Goal: Transaction & Acquisition: Book appointment/travel/reservation

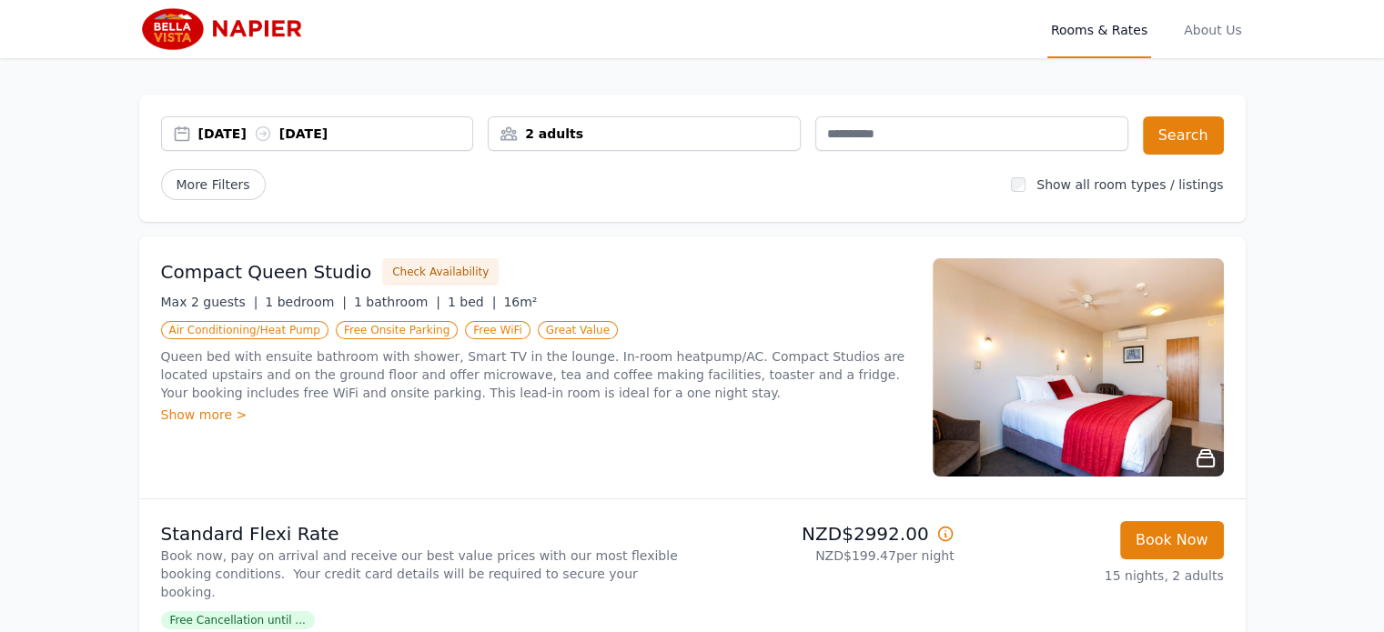
click at [606, 127] on div "2 adults" at bounding box center [644, 134] width 311 height 18
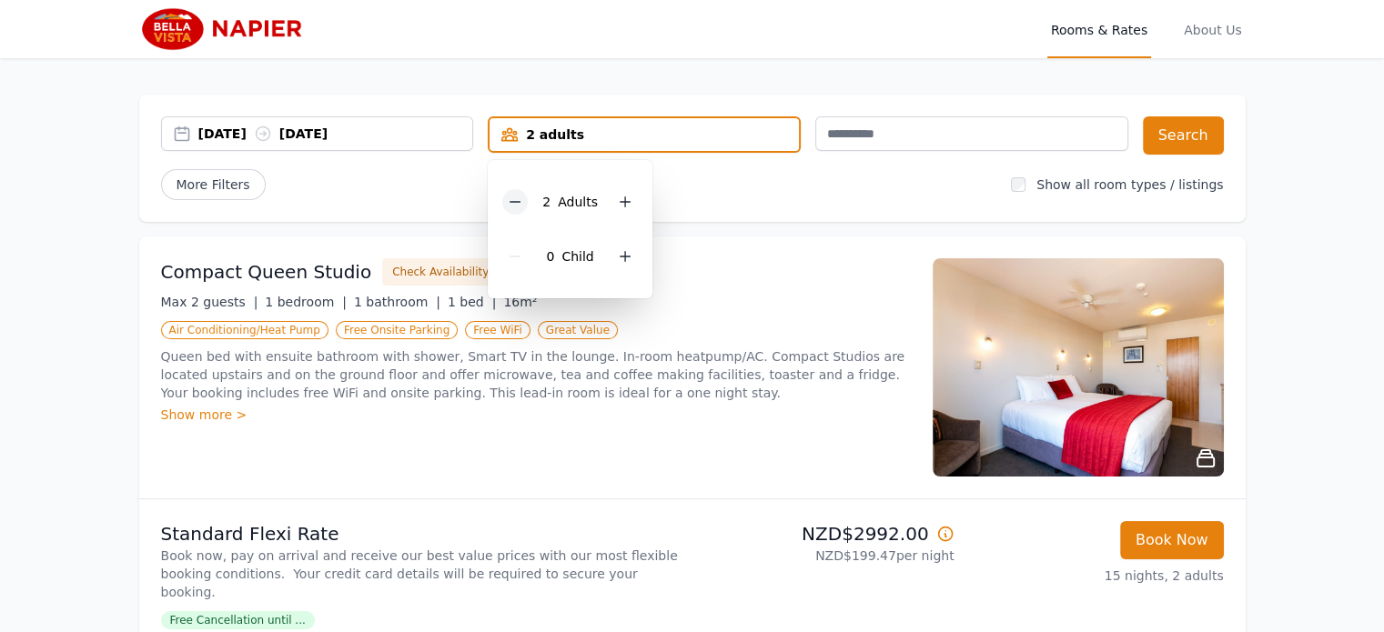
click at [521, 192] on div at bounding box center [514, 201] width 25 height 25
click at [1183, 136] on button "Search" at bounding box center [1183, 135] width 81 height 38
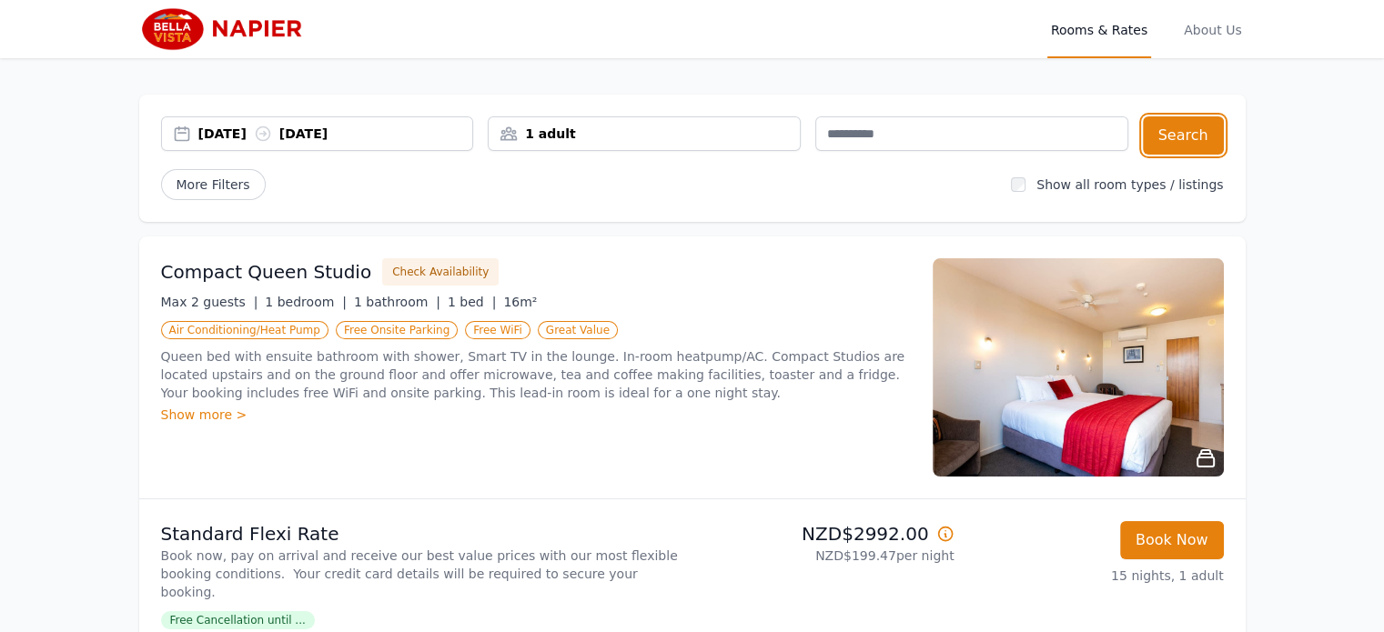
click at [628, 135] on div "1 adult" at bounding box center [644, 134] width 311 height 18
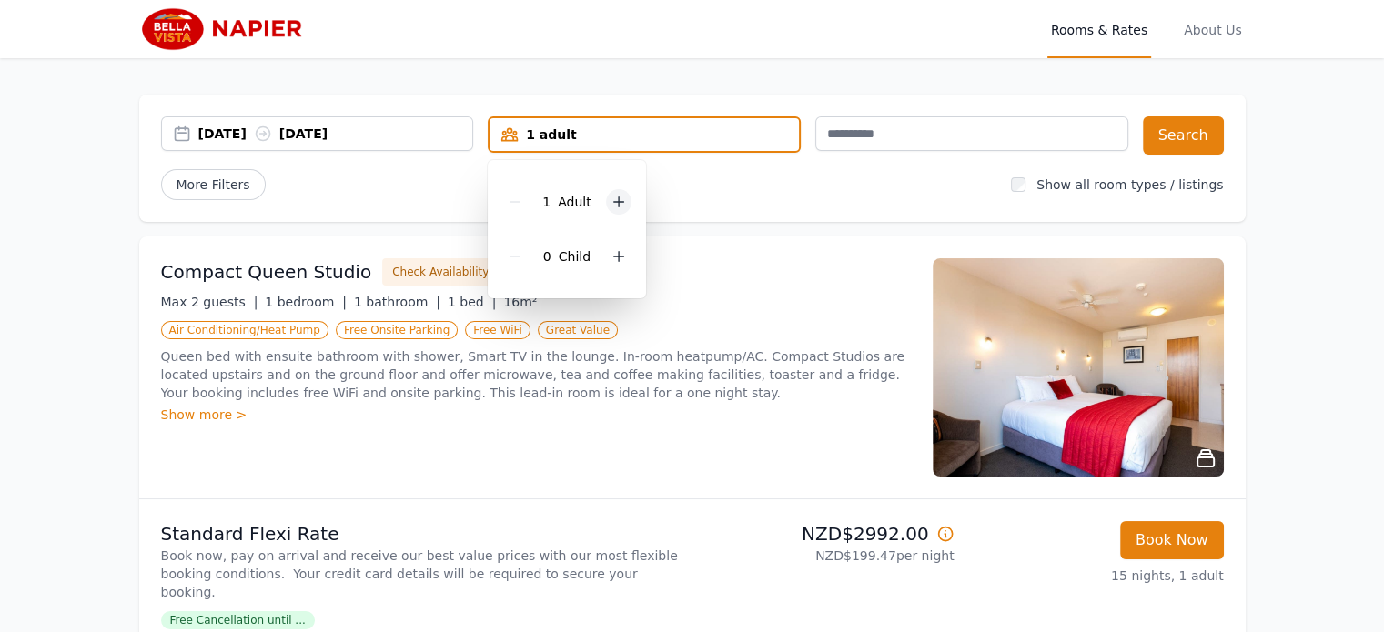
click at [622, 199] on icon at bounding box center [618, 202] width 15 height 15
click at [1164, 134] on button "Search" at bounding box center [1183, 135] width 81 height 38
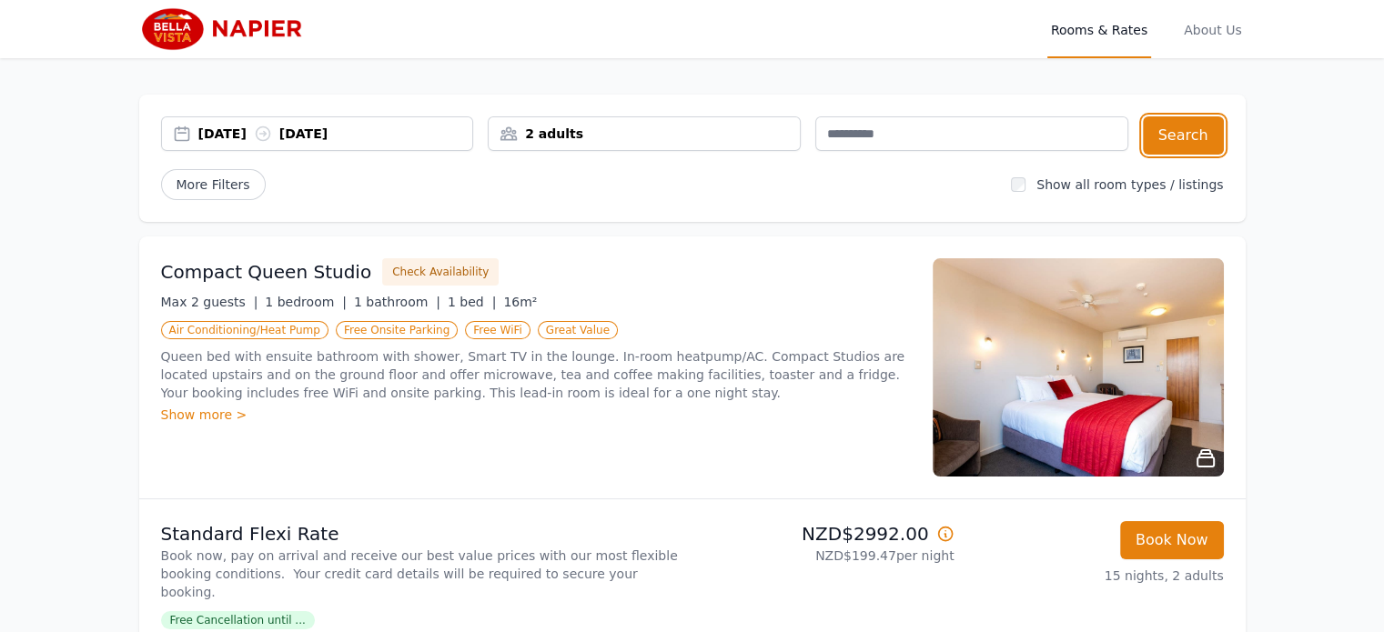
click at [724, 130] on div "2 adults" at bounding box center [644, 134] width 311 height 18
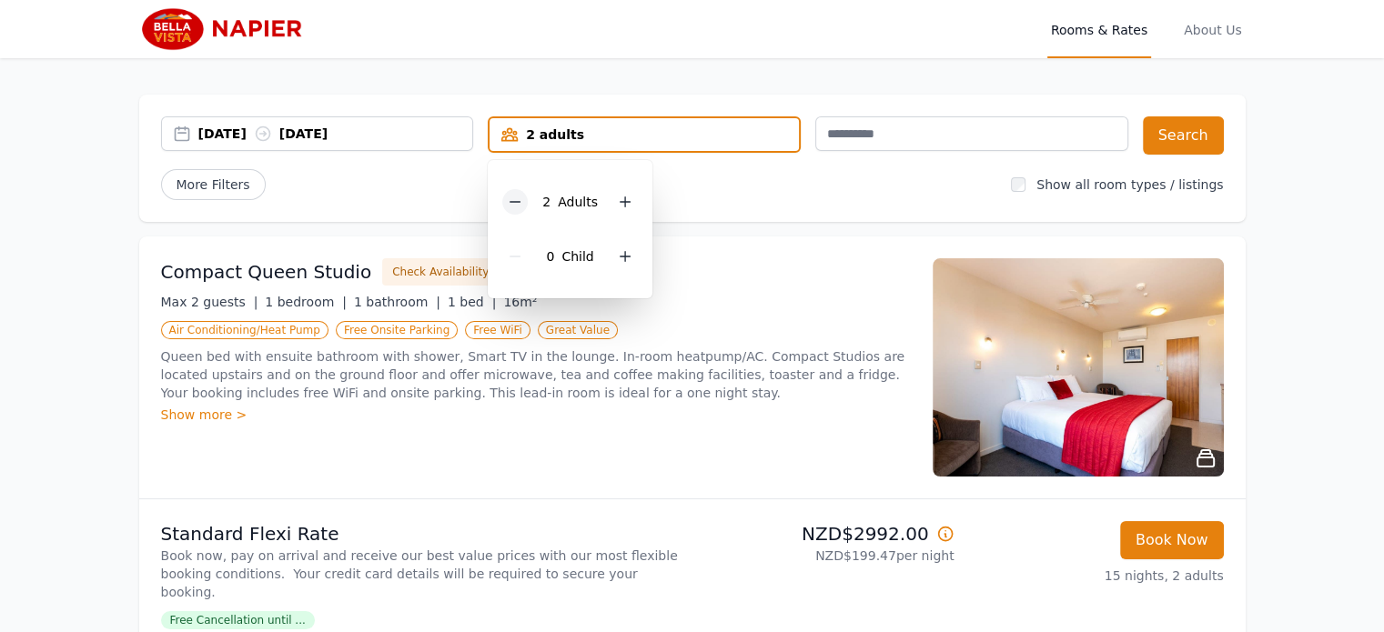
click at [515, 197] on icon at bounding box center [515, 202] width 15 height 15
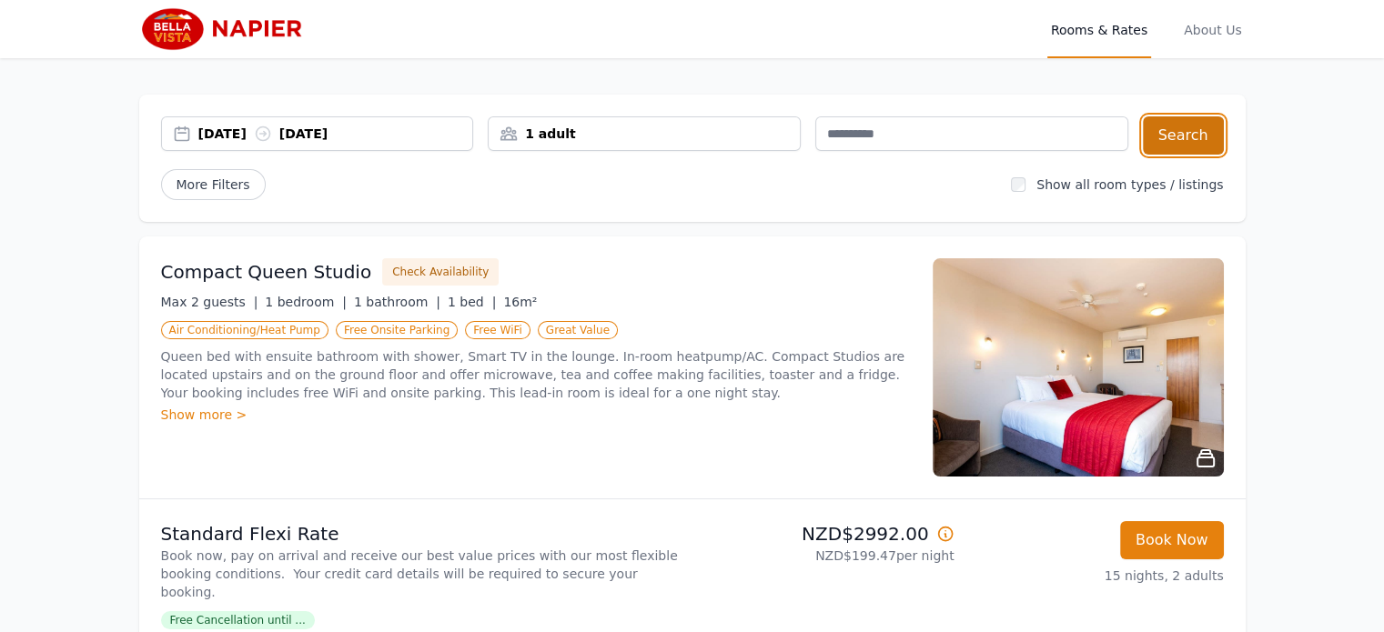
click at [1215, 136] on button "Search" at bounding box center [1183, 135] width 81 height 38
